Goal: Manage account settings

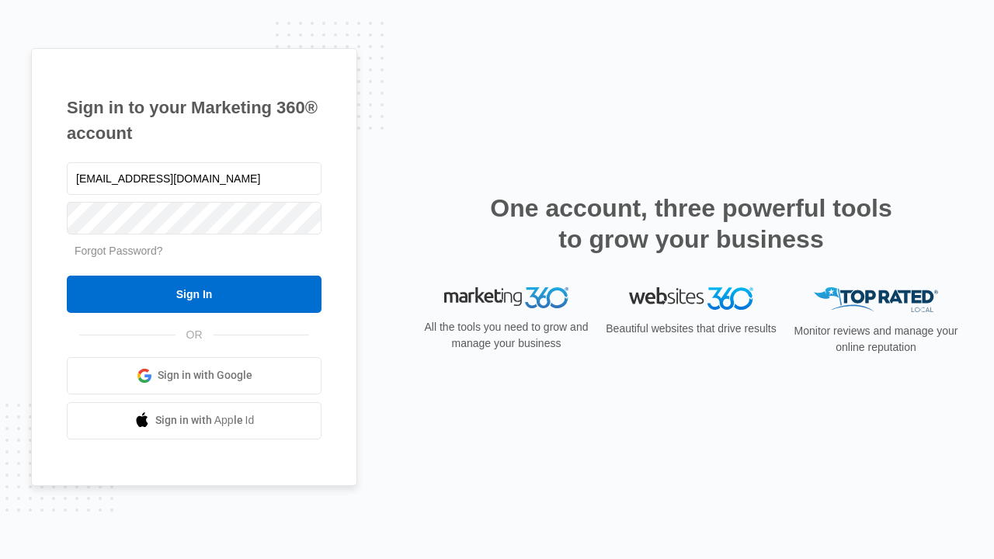
type input "[EMAIL_ADDRESS][DOMAIN_NAME]"
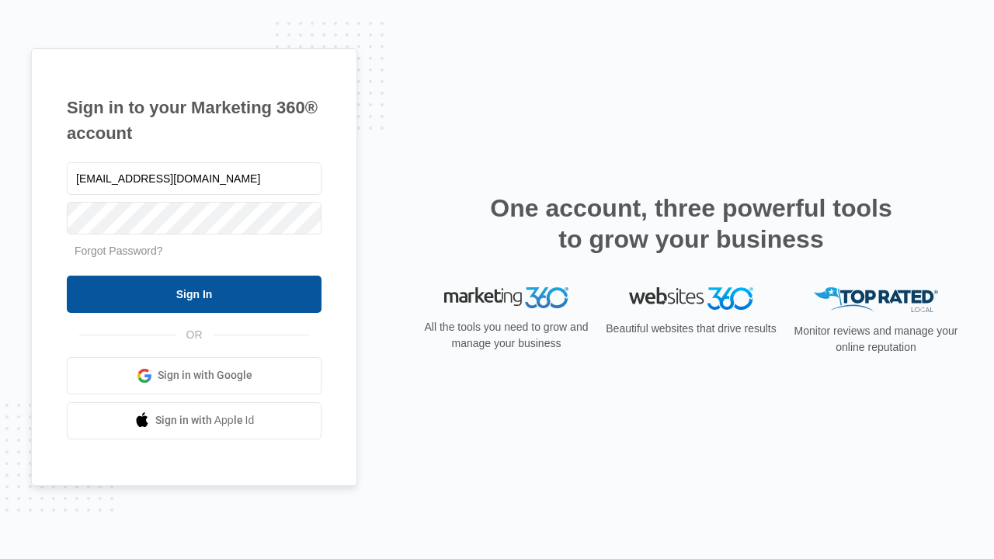
click at [194, 294] on input "Sign In" at bounding box center [194, 294] width 255 height 37
